Goal: Navigation & Orientation: Understand site structure

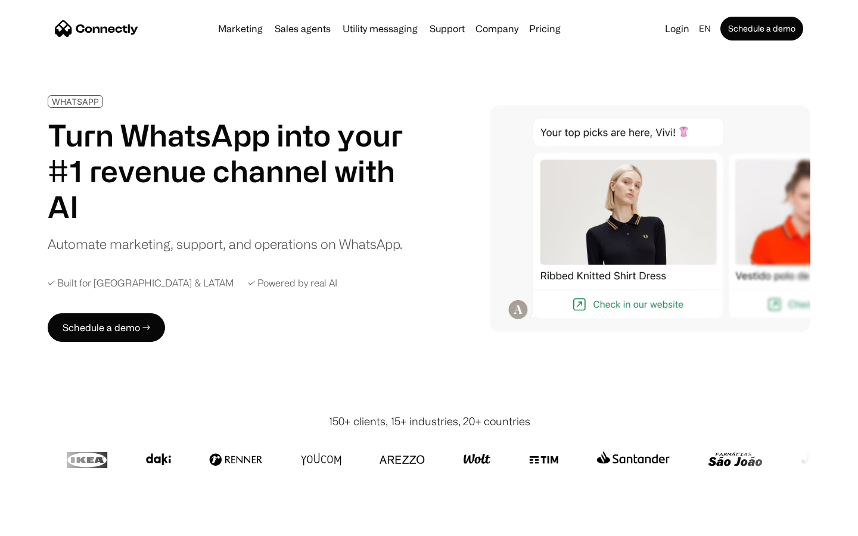
scroll to position [3872, 0]
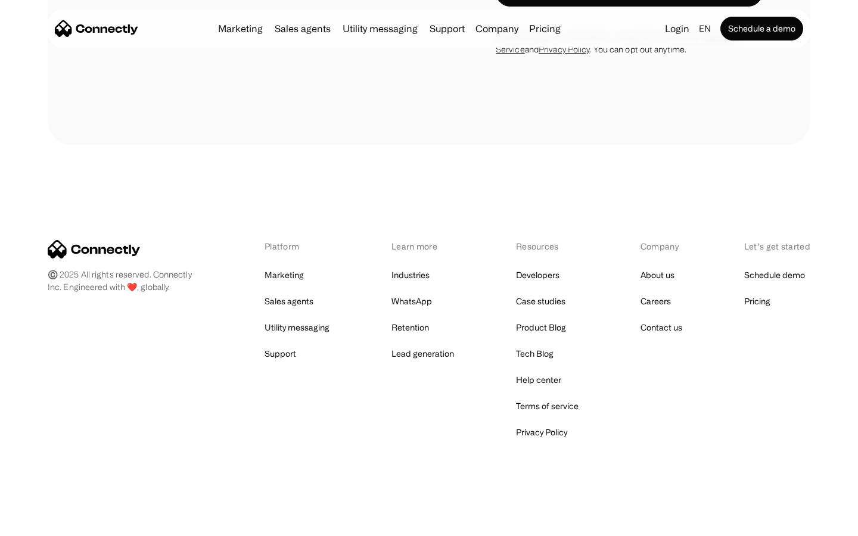
scroll to position [1006, 0]
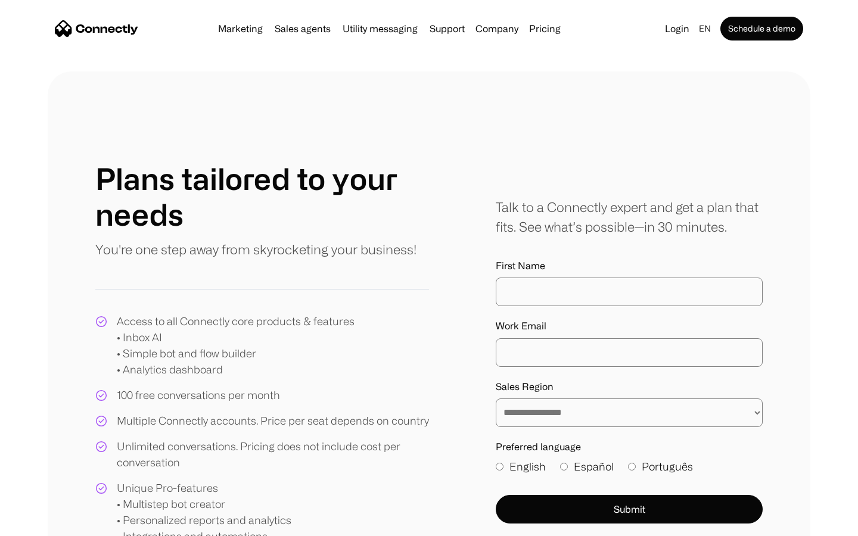
scroll to position [554, 0]
